Goal: Task Accomplishment & Management: Complete application form

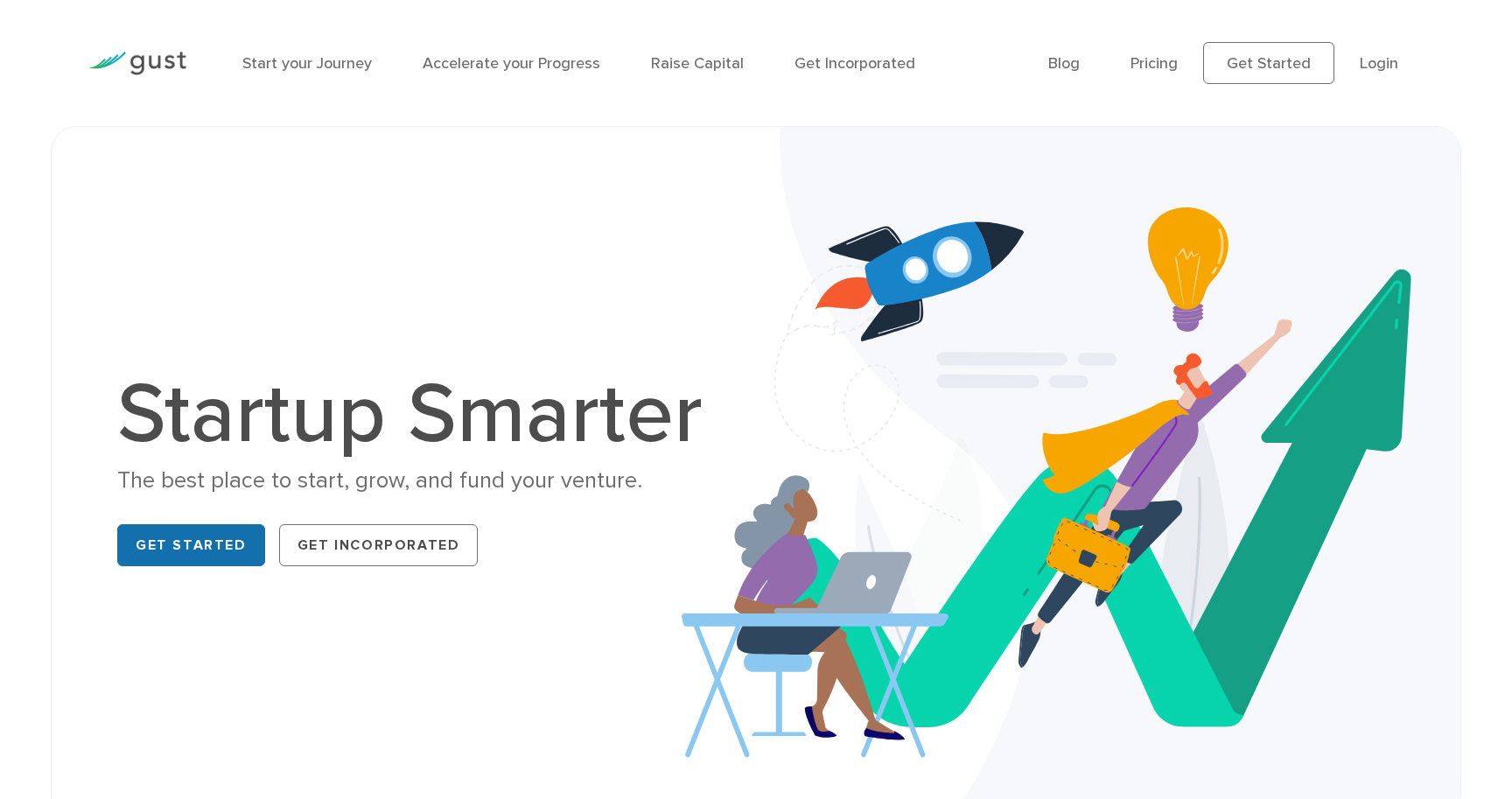
click at [203, 540] on link "Get Started" at bounding box center [191, 545] width 148 height 42
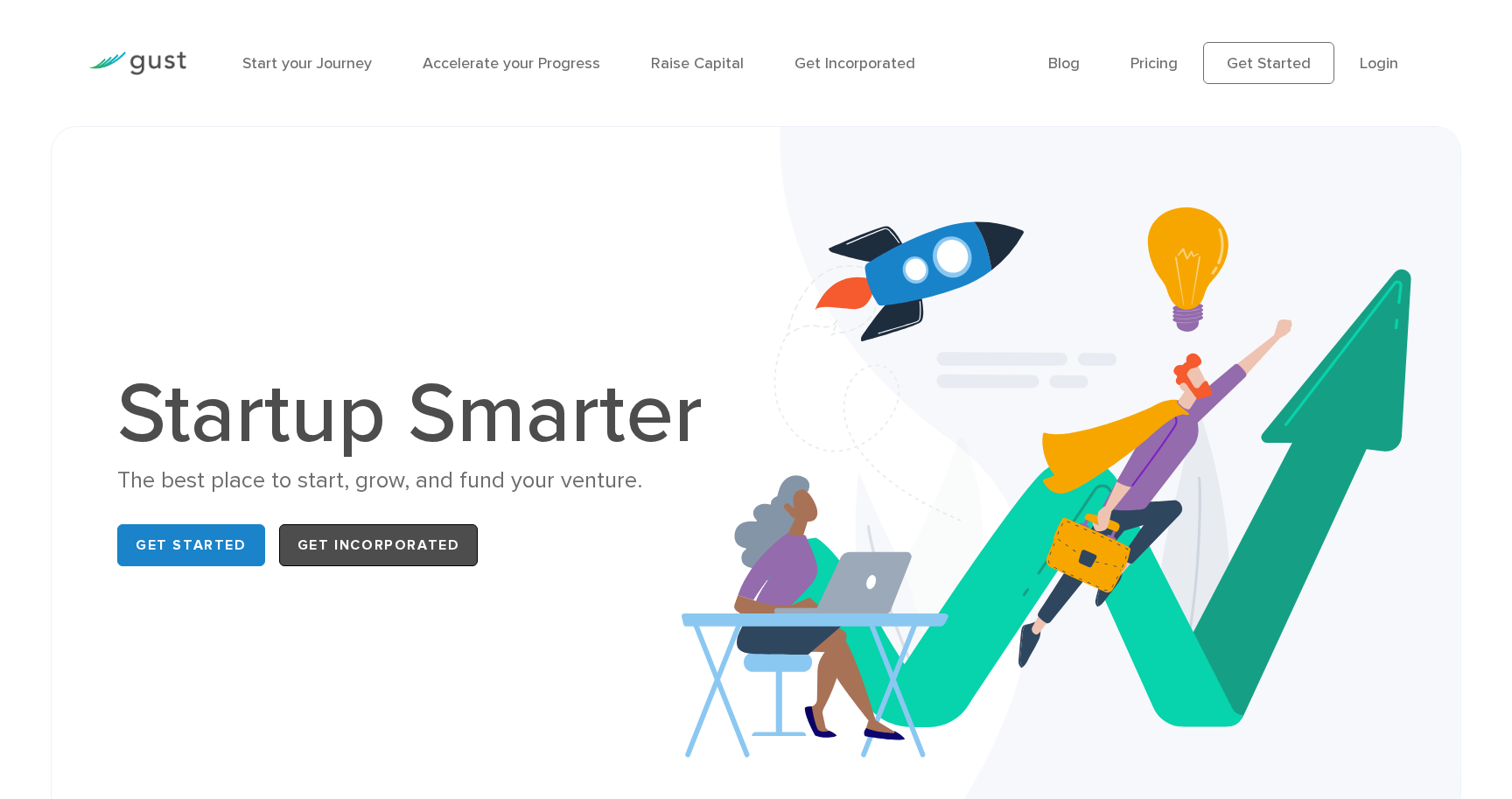
click at [322, 543] on link "Get Incorporated" at bounding box center [379, 545] width 199 height 42
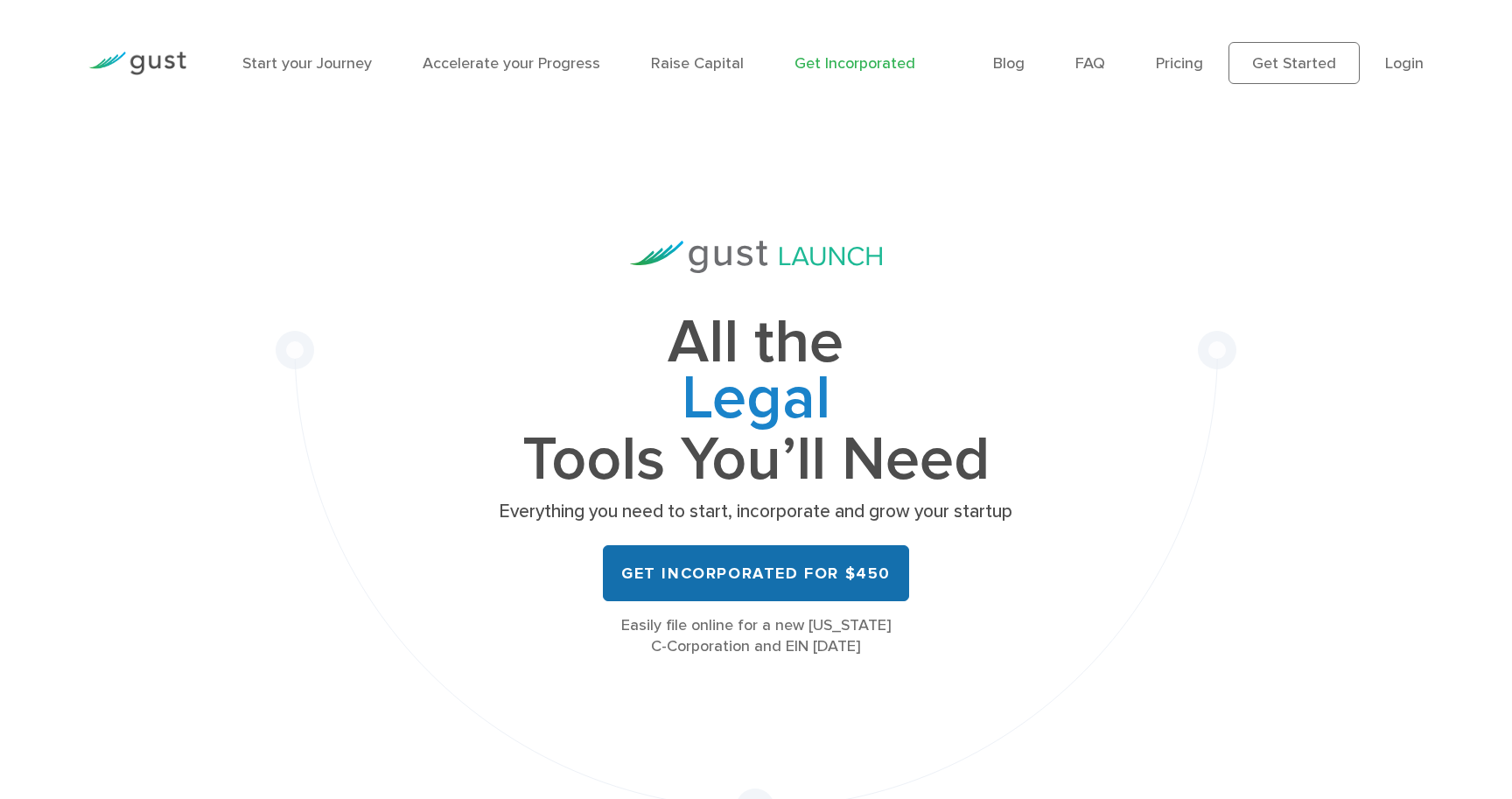
click at [700, 556] on link "Get Incorporated for $450" at bounding box center [756, 573] width 306 height 56
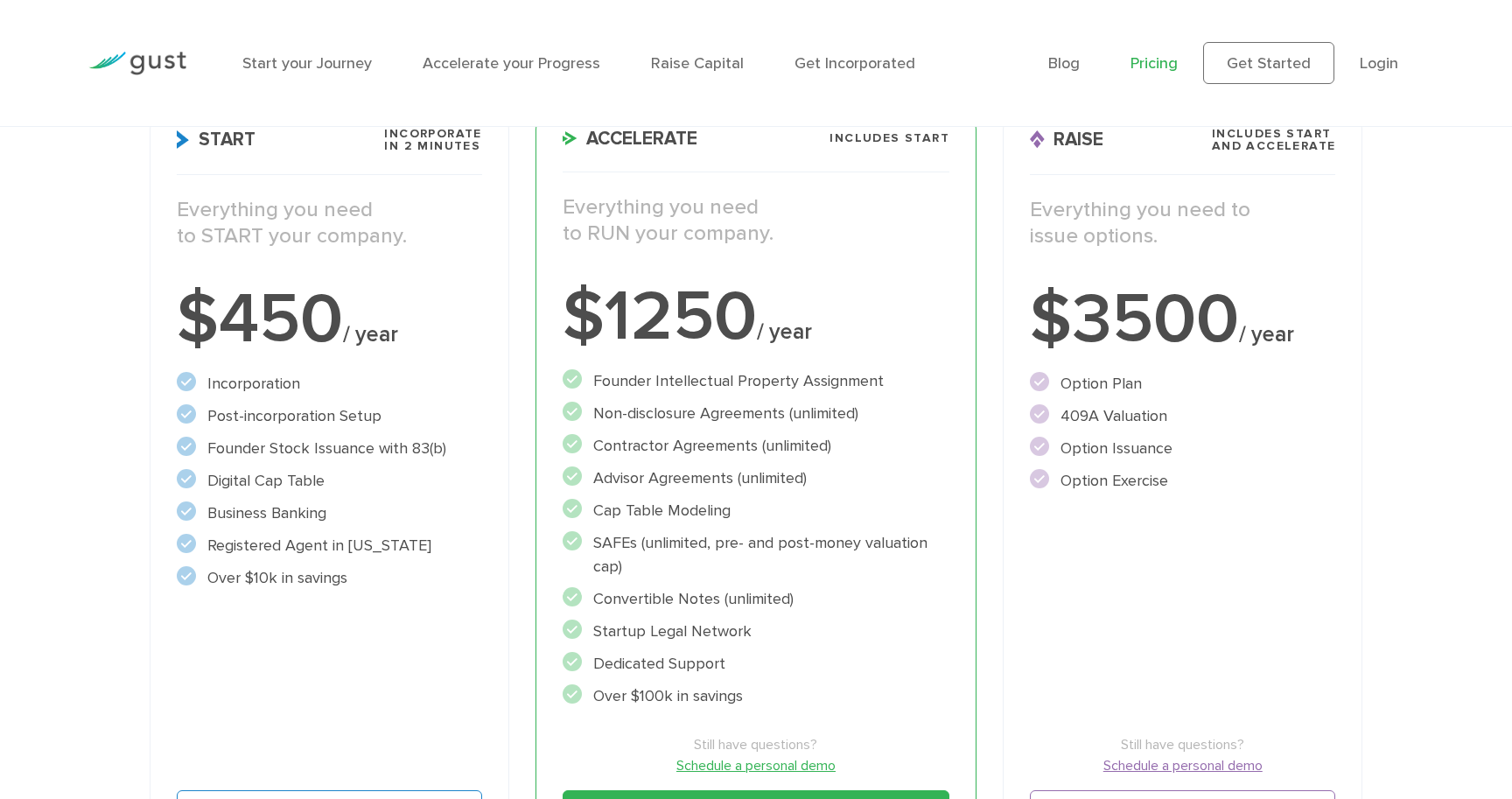
scroll to position [299, 0]
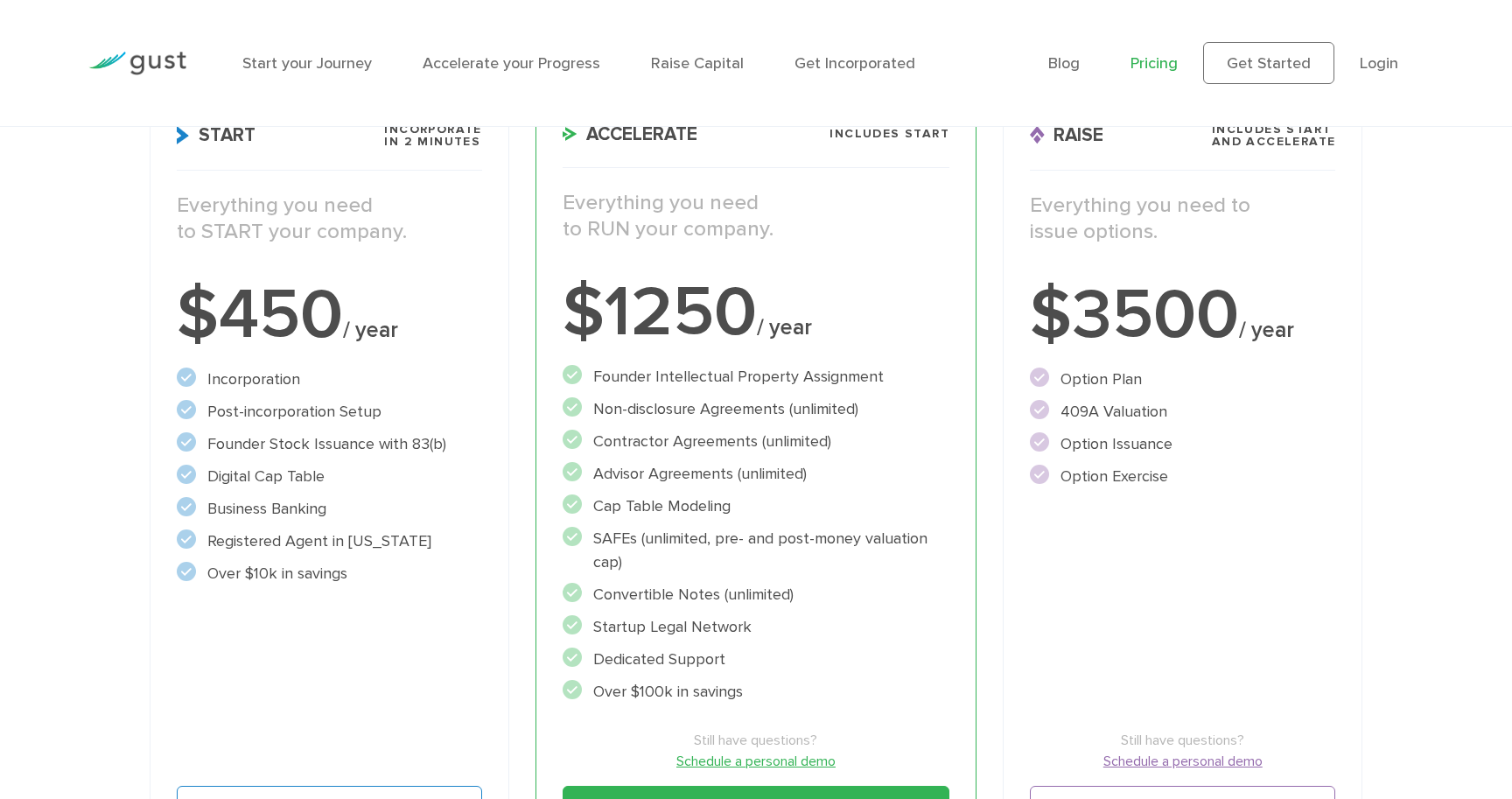
drag, startPoint x: 594, startPoint y: 535, endPoint x: 645, endPoint y: 562, distance: 57.7
click at [645, 562] on li "SAFEs (unlimited, pre- and post-money valuation cap)" at bounding box center [756, 551] width 387 height 47
click at [88, 357] on div "Choose Your Plan Upgrade anytime Start Incorporate in 2 Minutes Everything you …" at bounding box center [756, 377] width 1512 height 1014
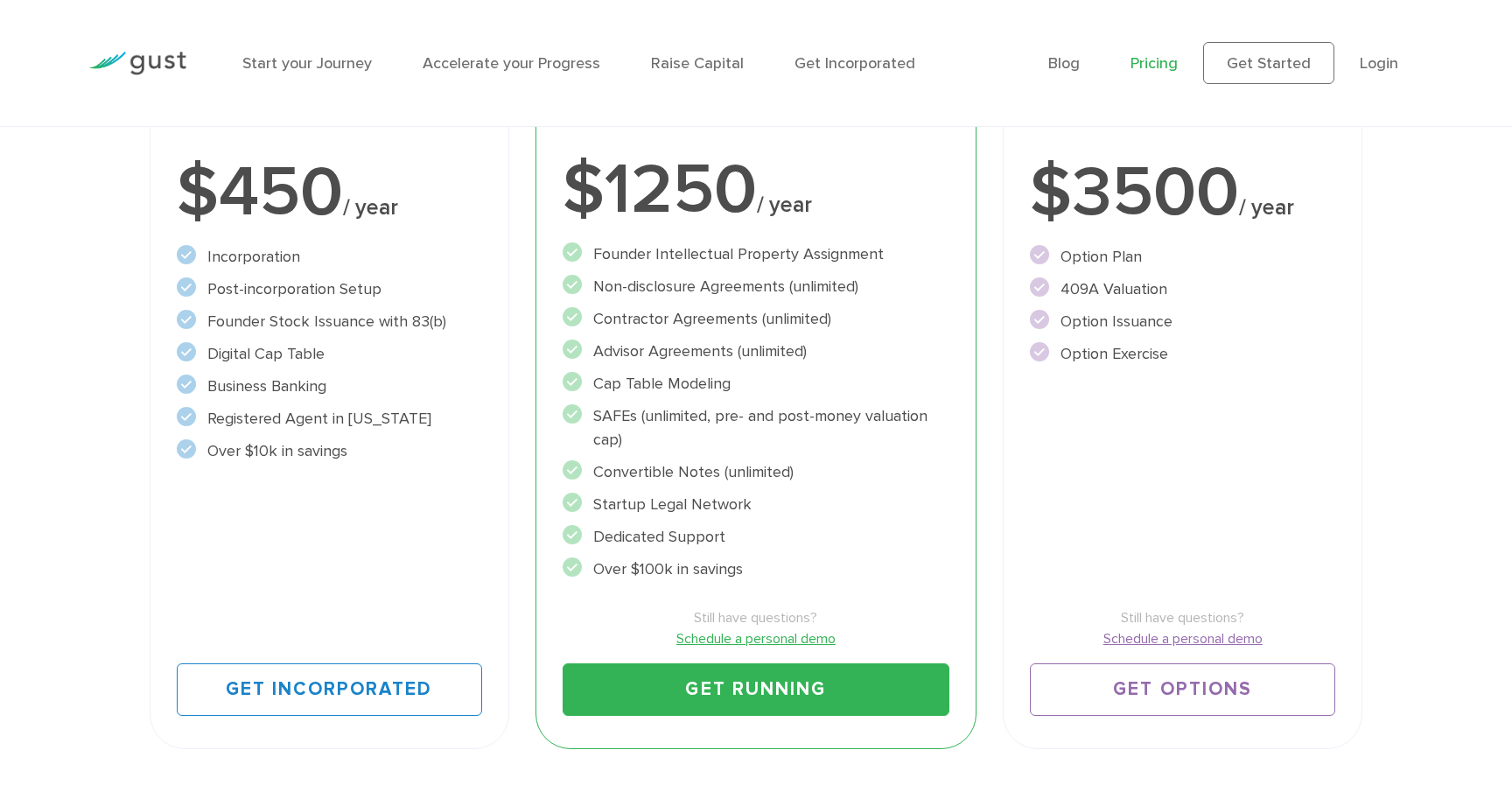
scroll to position [412, 0]
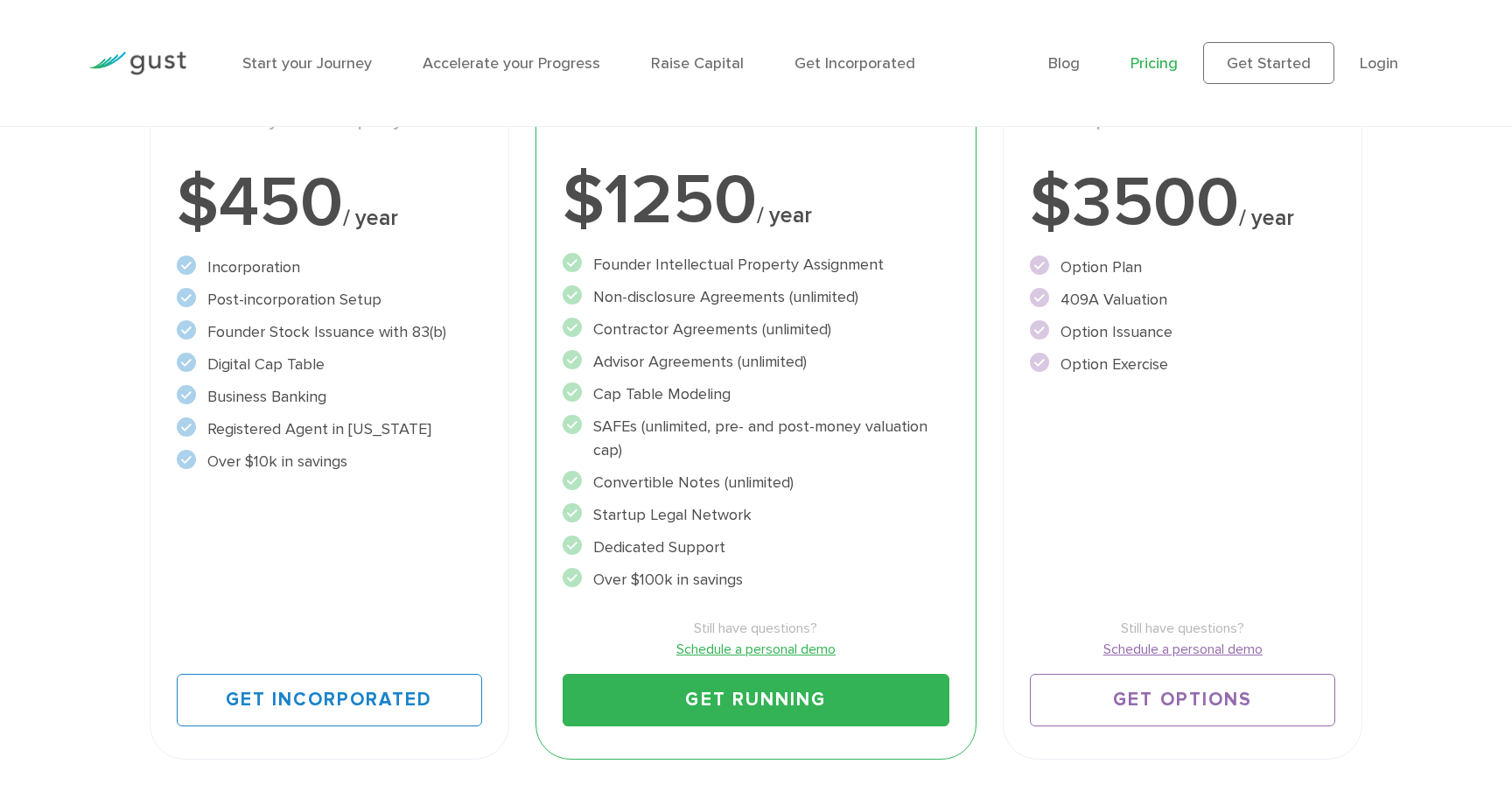
click at [757, 644] on link "Schedule a personal demo" at bounding box center [756, 648] width 387 height 21
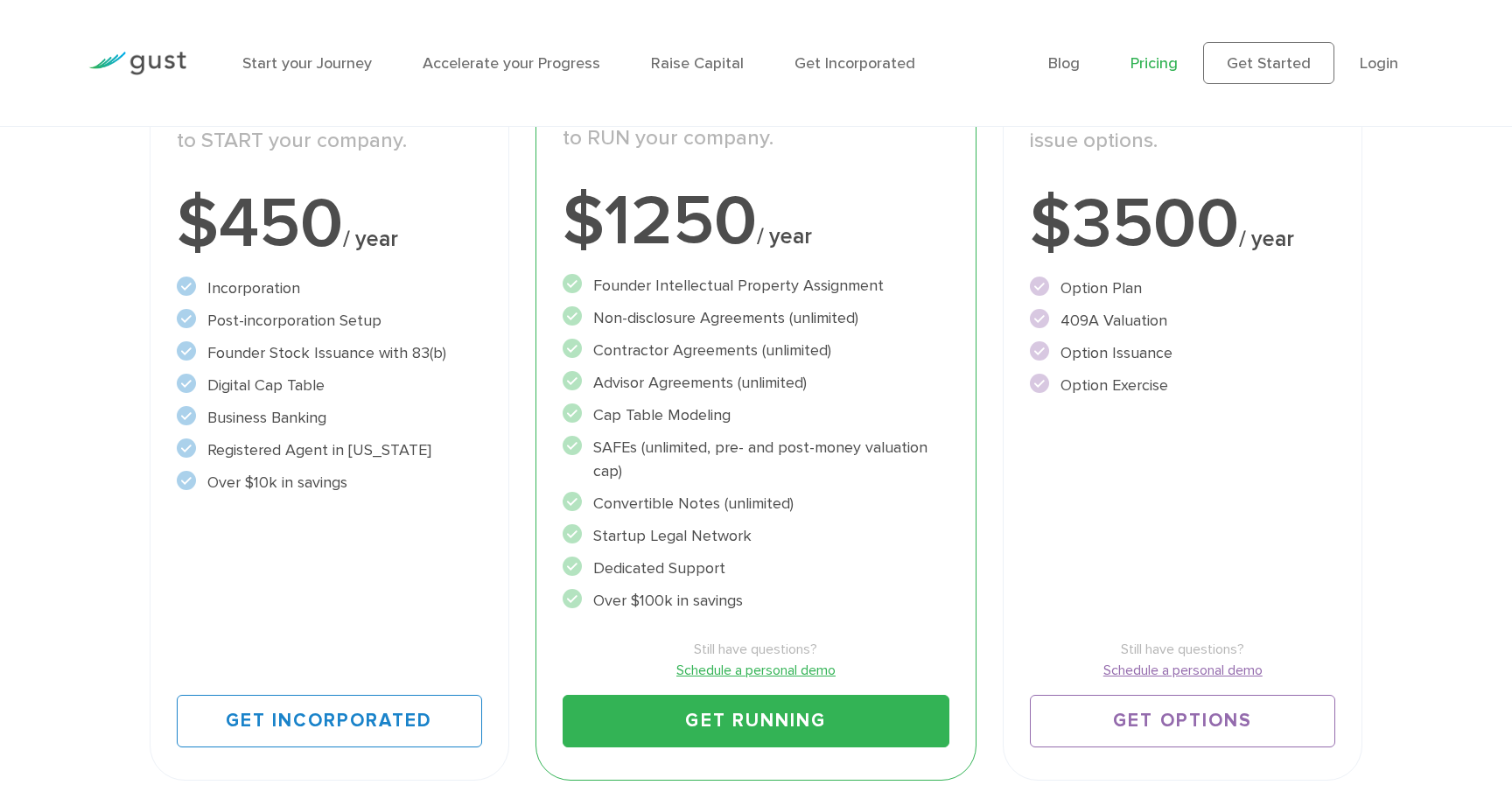
scroll to position [378, 0]
